Goal: Transaction & Acquisition: Purchase product/service

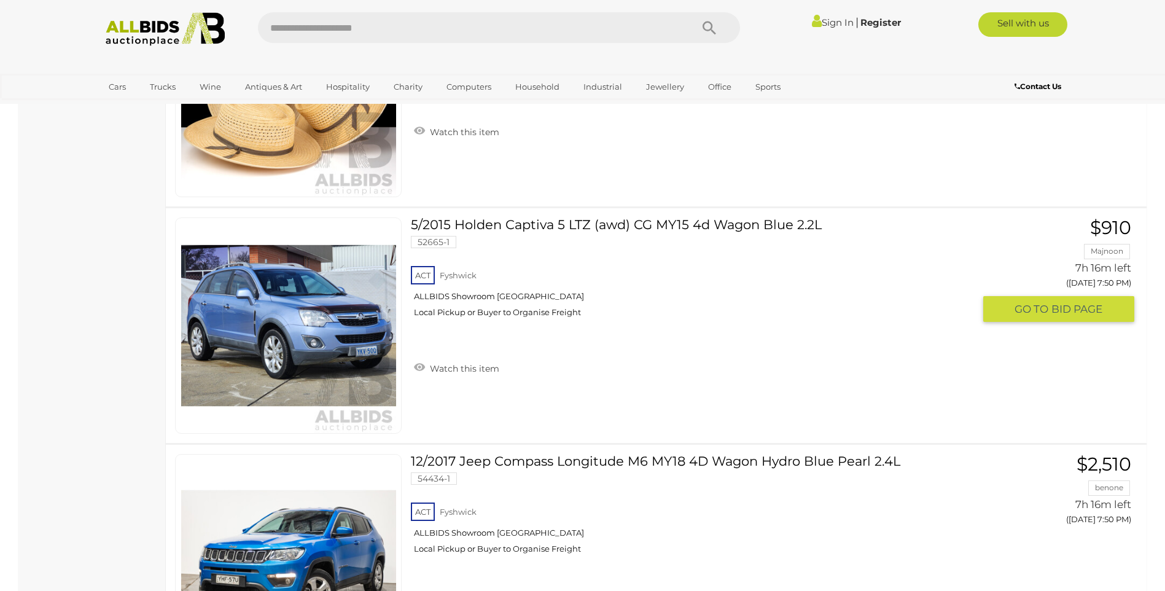
scroll to position [2377, 0]
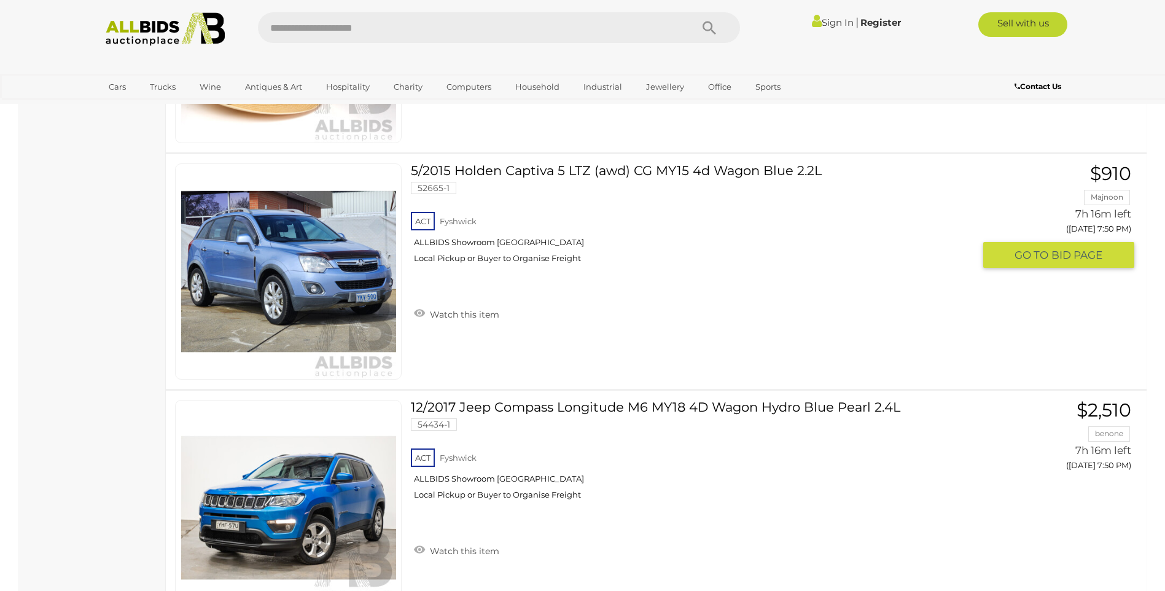
click at [544, 174] on link "5/2015 Holden Captiva 5 LTZ (awd) CG MY15 4d Wagon Blue 2.2L 52665-1 ACT Fyshwi…" at bounding box center [697, 217] width 554 height 109
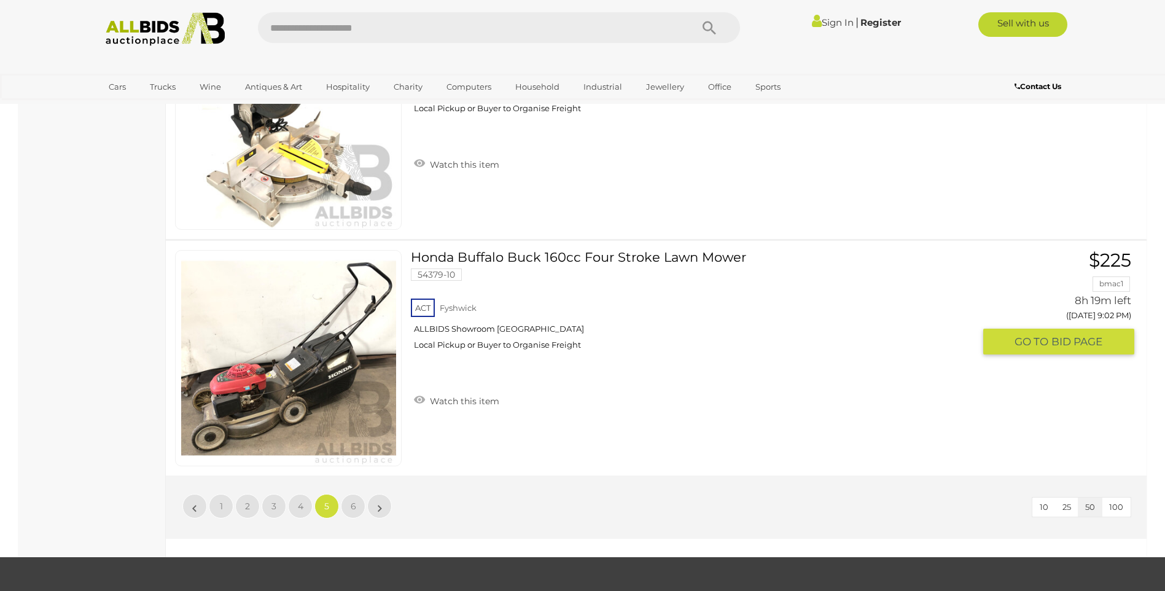
scroll to position [11527, 0]
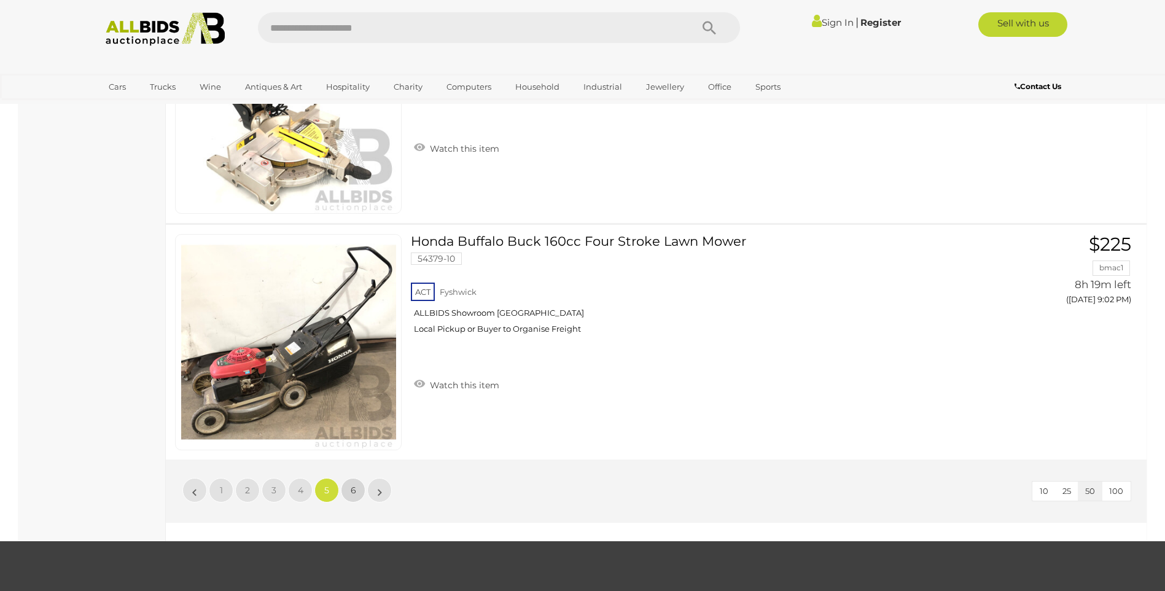
click at [351, 496] on link "6" at bounding box center [353, 490] width 25 height 25
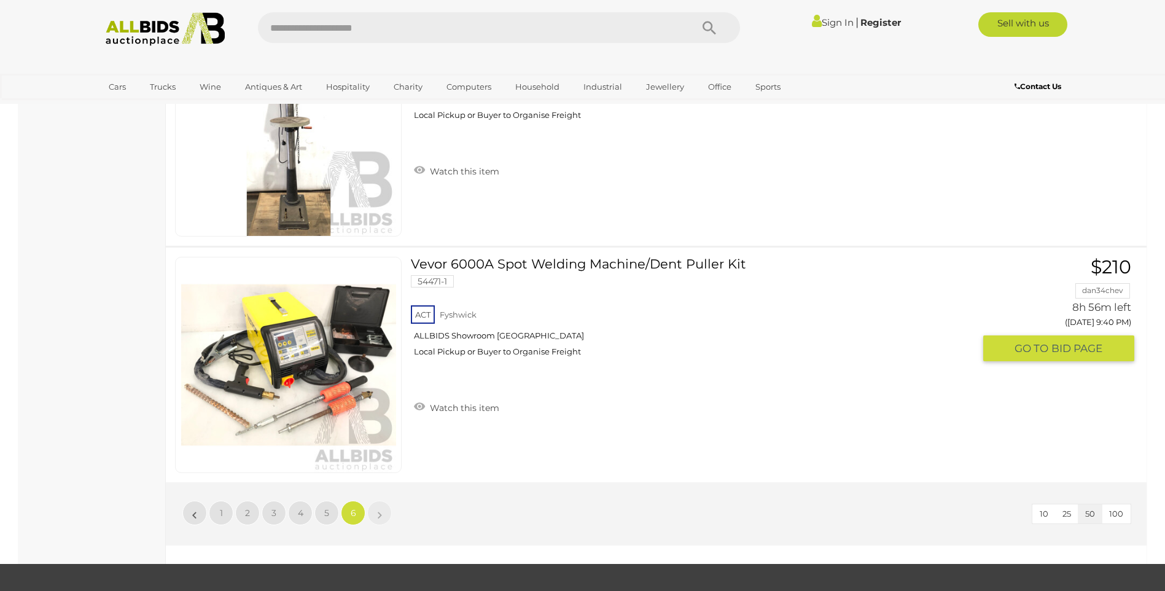
scroll to position [2069, 0]
